Goal: Task Accomplishment & Management: Manage account settings

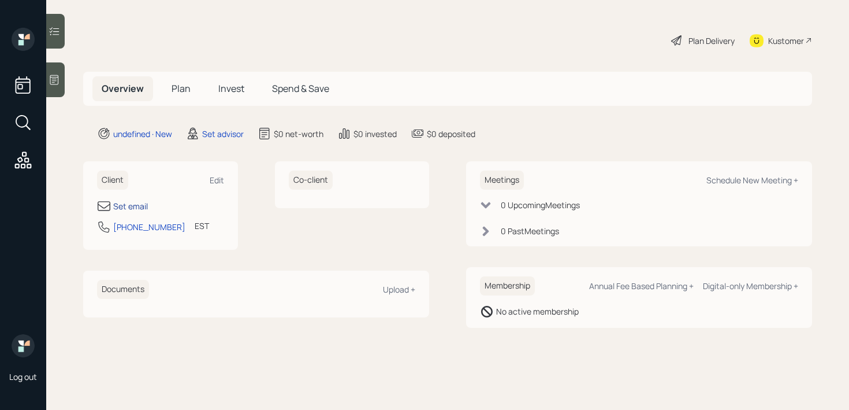
click at [132, 203] on div "Set email" at bounding box center [130, 206] width 35 height 12
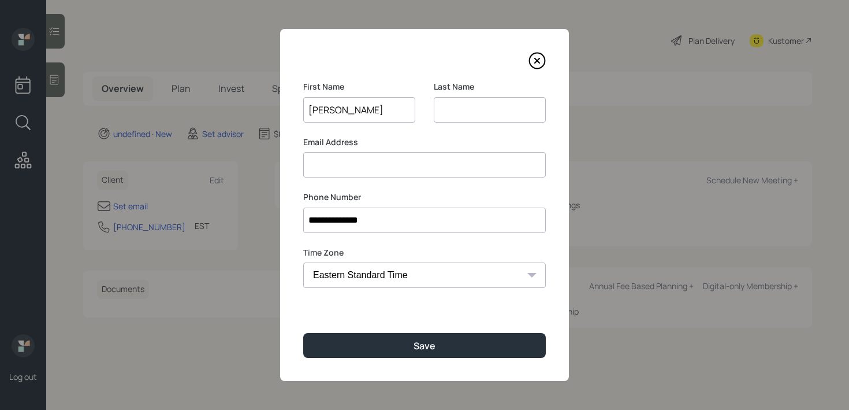
type input "[PERSON_NAME]"
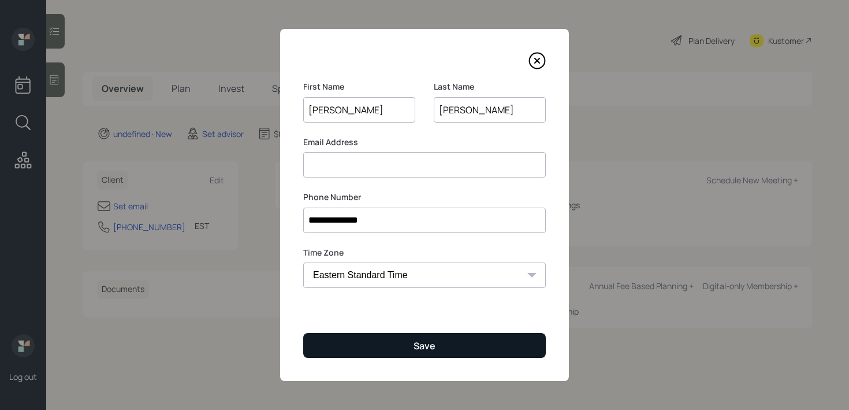
type input "[PERSON_NAME]"
click at [399, 340] on button "Save" at bounding box center [424, 345] width 243 height 25
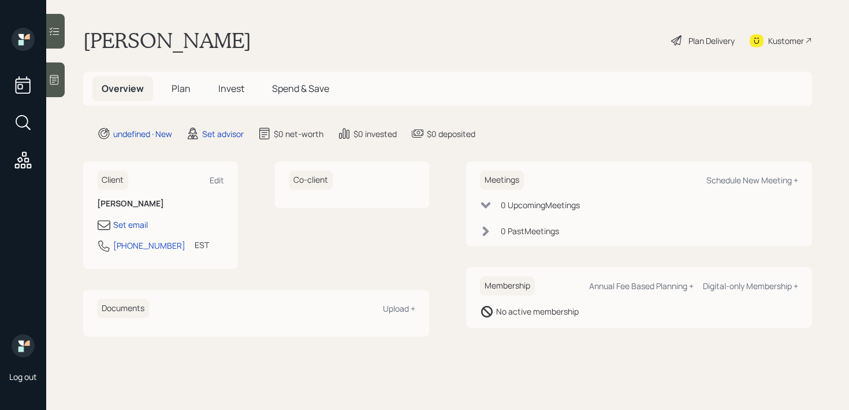
click at [61, 94] on div at bounding box center [55, 79] width 18 height 35
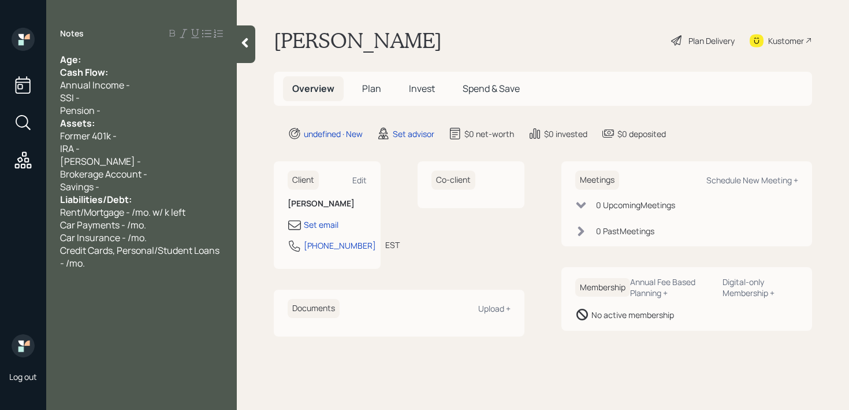
click at [157, 54] on div "Age:" at bounding box center [141, 59] width 163 height 13
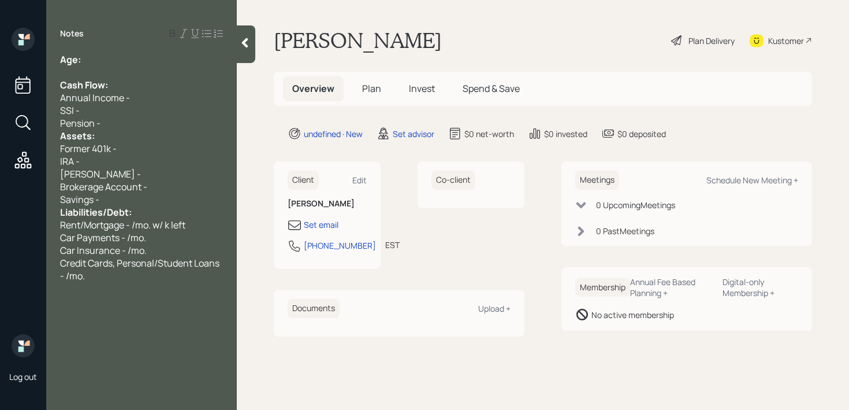
click at [129, 122] on div "Pension -" at bounding box center [141, 123] width 163 height 13
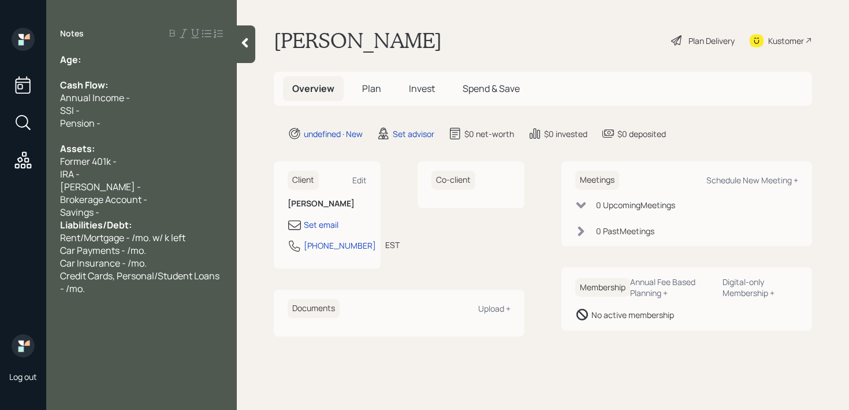
click at [153, 218] on div "Liabilities/Debt:" at bounding box center [141, 224] width 163 height 13
click at [135, 211] on div "Savings -" at bounding box center [141, 212] width 163 height 13
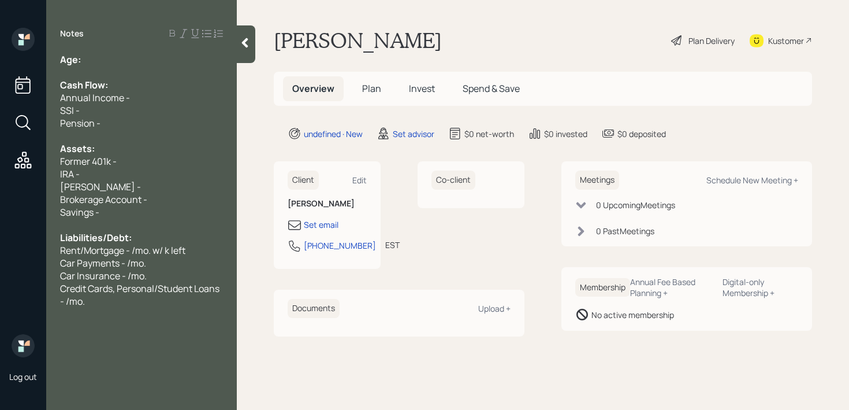
click at [107, 55] on div "Age:" at bounding box center [141, 59] width 163 height 13
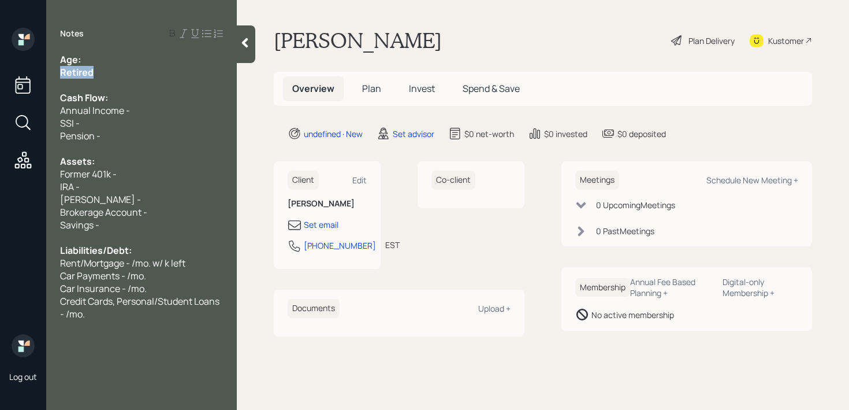
drag, startPoint x: 103, startPoint y: 77, endPoint x: 0, endPoint y: 77, distance: 103.4
click at [0, 77] on div "Log out Notes Age: Retired Cash Flow: Annual Income - SSI - Pension - Assets: F…" at bounding box center [424, 205] width 849 height 410
click at [121, 70] on div "Retired" at bounding box center [141, 72] width 163 height 13
click at [125, 61] on div "Age:" at bounding box center [141, 59] width 163 height 13
drag, startPoint x: 103, startPoint y: 61, endPoint x: 81, endPoint y: 61, distance: 22.5
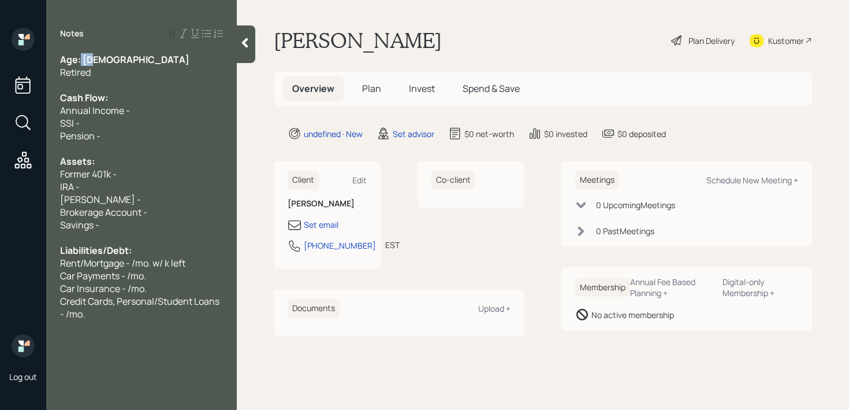
click at [81, 61] on div "Age: 72" at bounding box center [141, 59] width 163 height 13
click at [121, 88] on div at bounding box center [141, 85] width 163 height 13
click at [143, 122] on div "SSI -" at bounding box center [141, 123] width 163 height 13
click at [149, 113] on div "Annual Income -" at bounding box center [141, 110] width 163 height 13
click at [147, 79] on div at bounding box center [141, 85] width 163 height 13
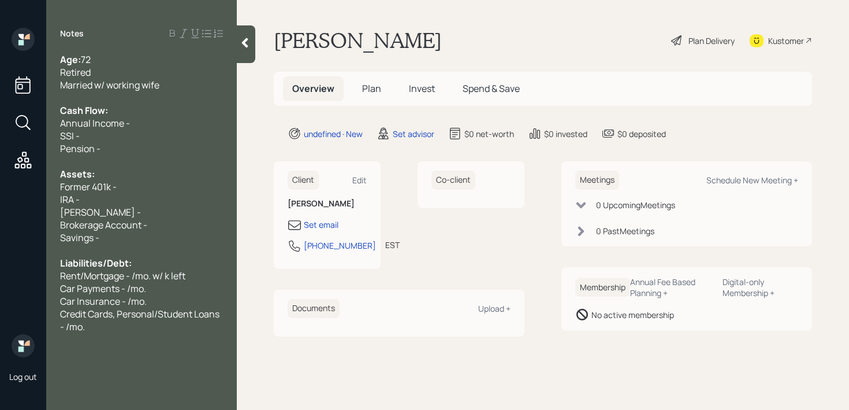
click at [128, 126] on span "Annual Income -" at bounding box center [95, 123] width 70 height 13
click at [134, 202] on div "IRA -" at bounding box center [141, 199] width 163 height 13
click at [147, 196] on div "IRA -" at bounding box center [141, 199] width 163 height 13
click at [151, 192] on div "Former 401k -" at bounding box center [141, 186] width 163 height 13
click at [322, 218] on div "Set email" at bounding box center [321, 224] width 35 height 12
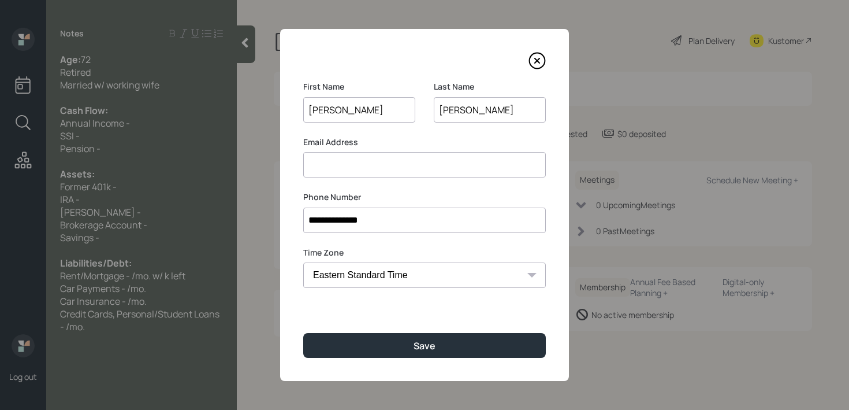
click at [376, 164] on input at bounding box center [424, 164] width 243 height 25
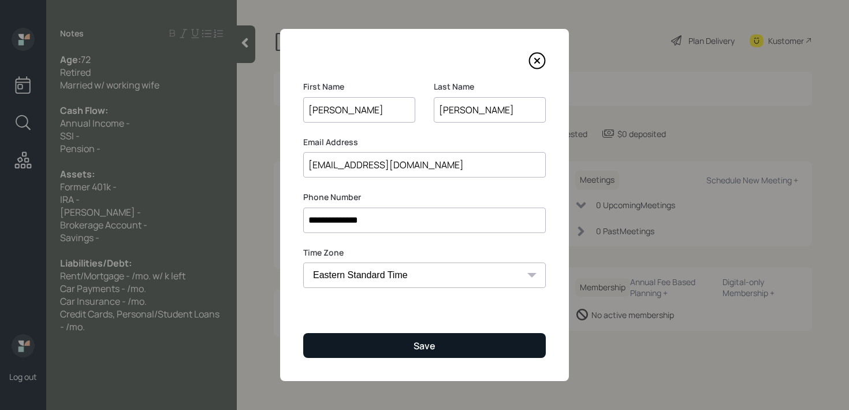
type input "toolfool2u@gmail.com"
click at [454, 351] on button "Save" at bounding box center [424, 345] width 243 height 25
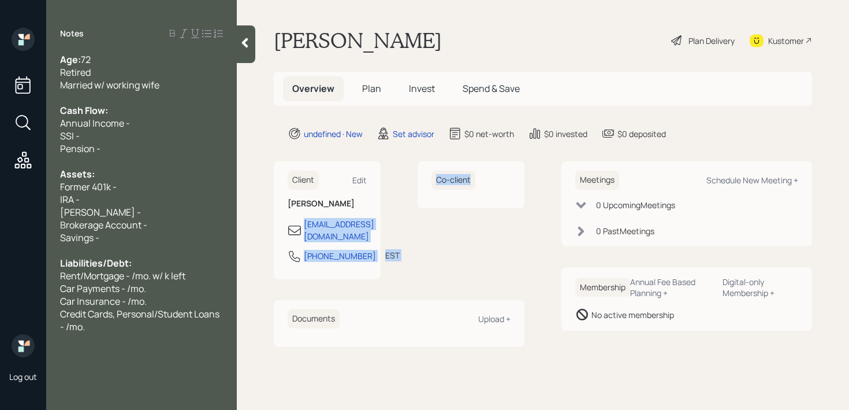
drag, startPoint x: 419, startPoint y: 221, endPoint x: 302, endPoint y: 221, distance: 117.3
click at [302, 221] on div "Client Edit Chester Bledsoe toolfool2u@gmail.com 910-527-4808 EST Currently 1:4…" at bounding box center [399, 220] width 251 height 118
click at [504, 266] on div "Co-client" at bounding box center [471, 220] width 107 height 118
drag, startPoint x: 410, startPoint y: 228, endPoint x: 310, endPoint y: 226, distance: 99.4
click at [310, 226] on div "Client Edit Chester Bledsoe toolfool2u@gmail.com 910-527-4808 EST Currently 1:4…" at bounding box center [399, 220] width 251 height 118
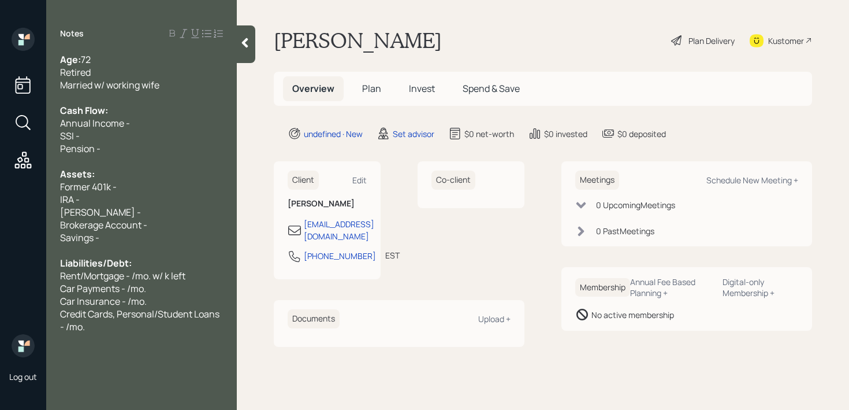
click at [467, 229] on div "Co-client" at bounding box center [471, 220] width 107 height 118
click at [784, 31] on div "Kustomer" at bounding box center [781, 40] width 62 height 25
click at [248, 52] on div at bounding box center [246, 44] width 18 height 38
